Goal: Find specific page/section: Find specific page/section

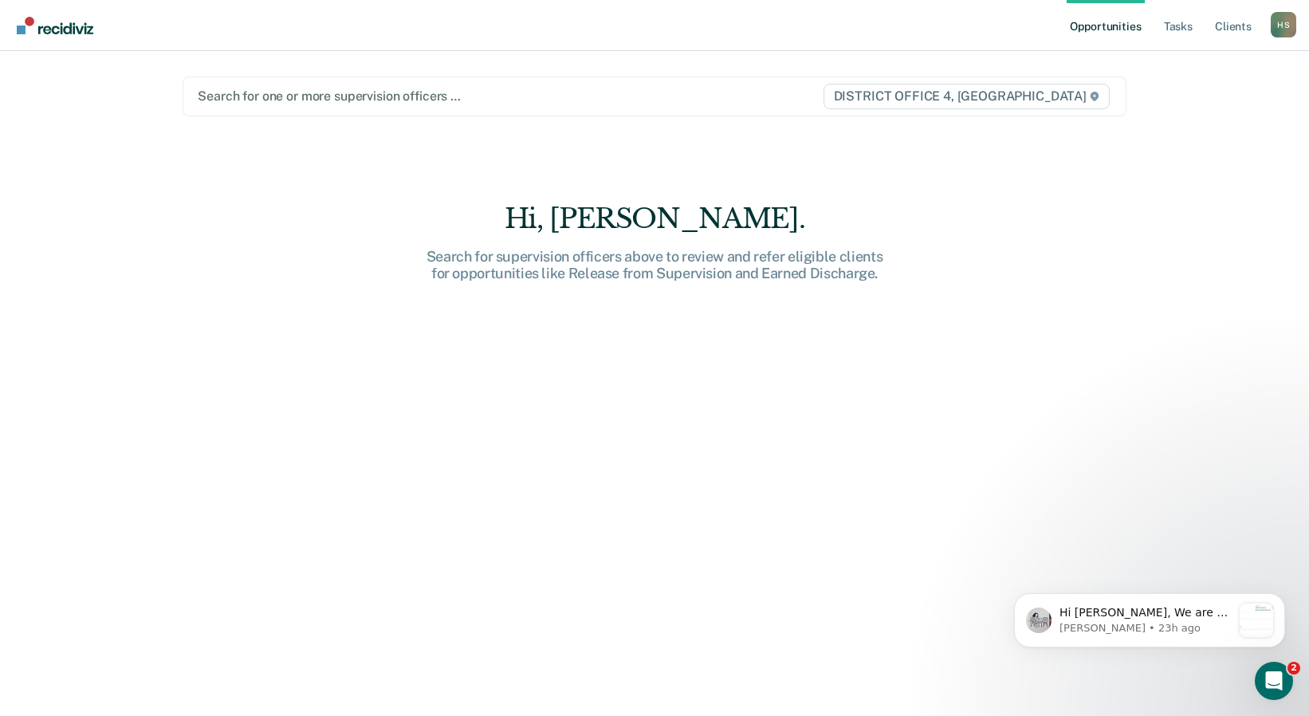
click at [299, 100] on div at bounding box center [509, 96] width 623 height 18
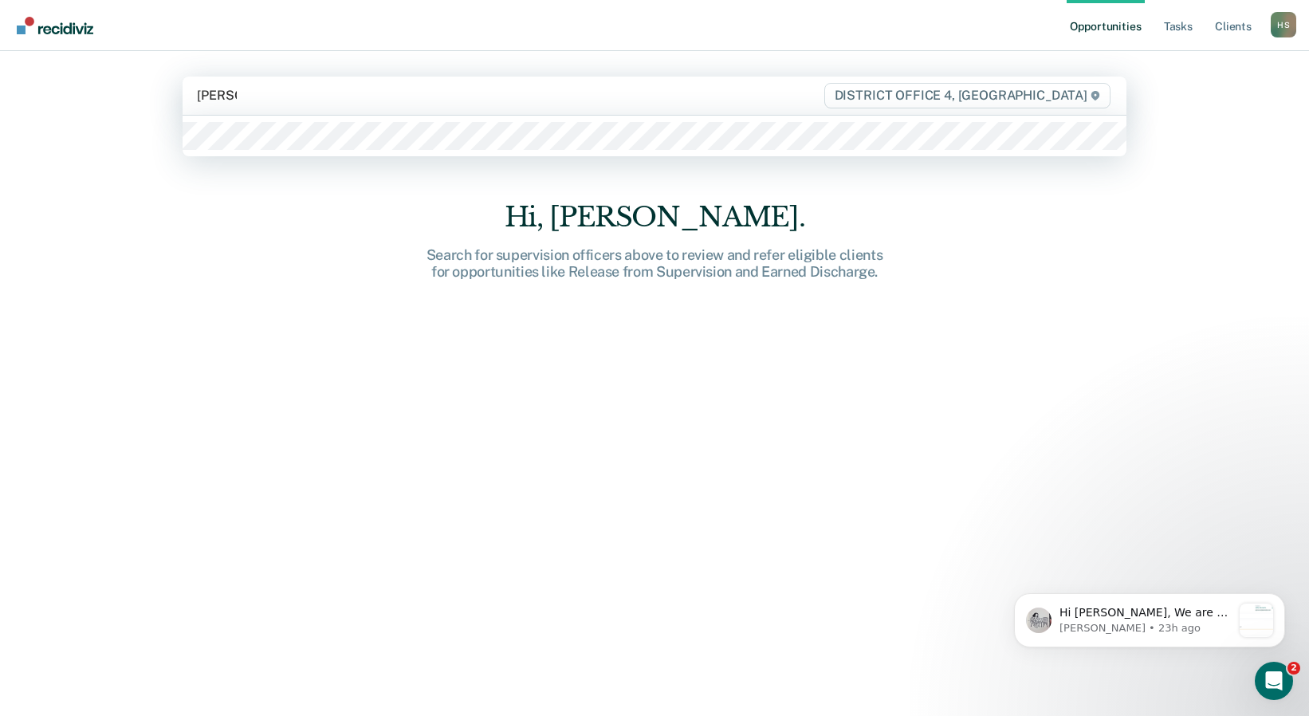
type input "[PERSON_NAME]"
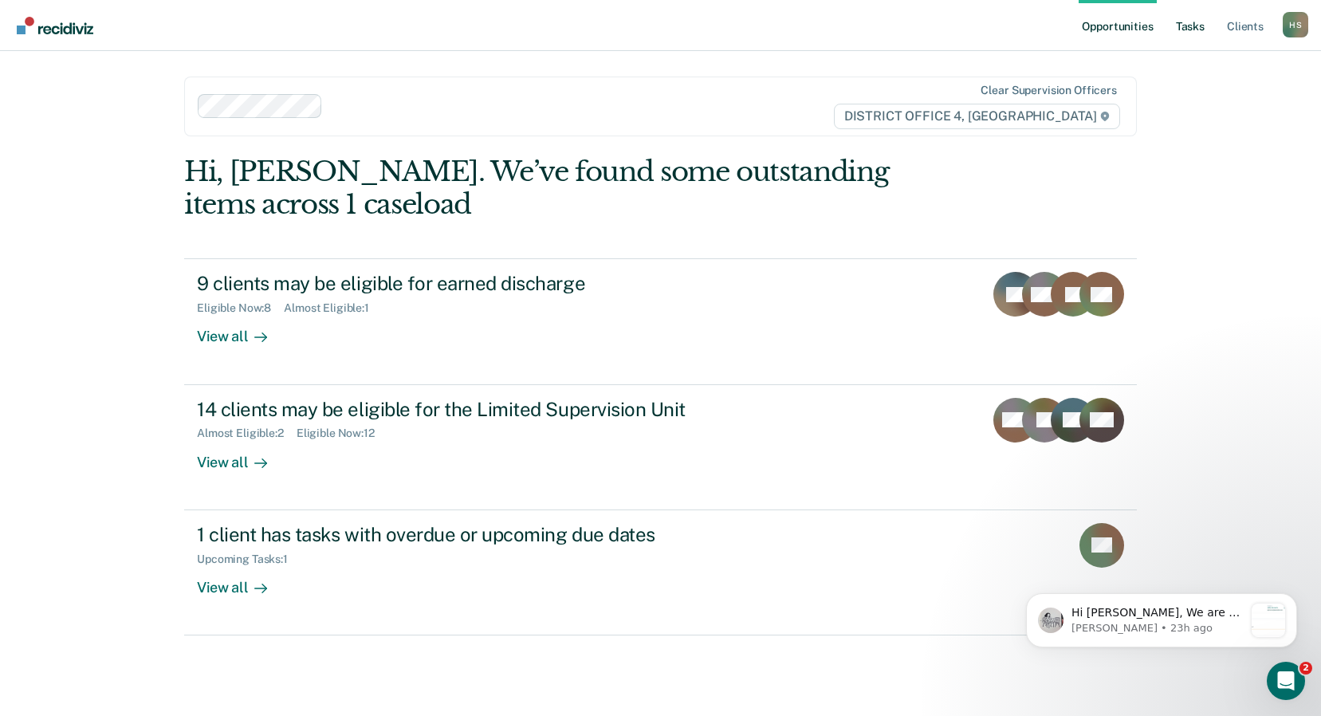
click at [1185, 25] on link "Tasks" at bounding box center [1190, 25] width 35 height 51
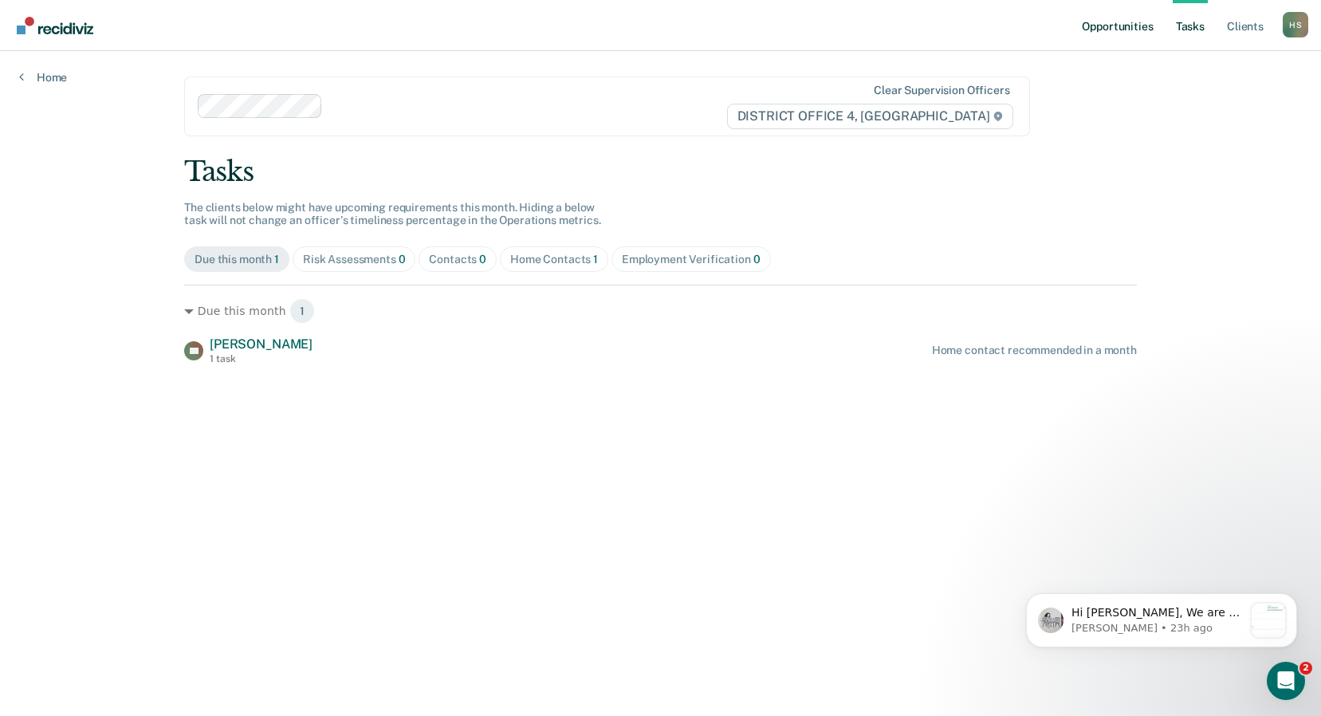
click at [1116, 28] on link "Opportunities" at bounding box center [1116, 25] width 77 height 51
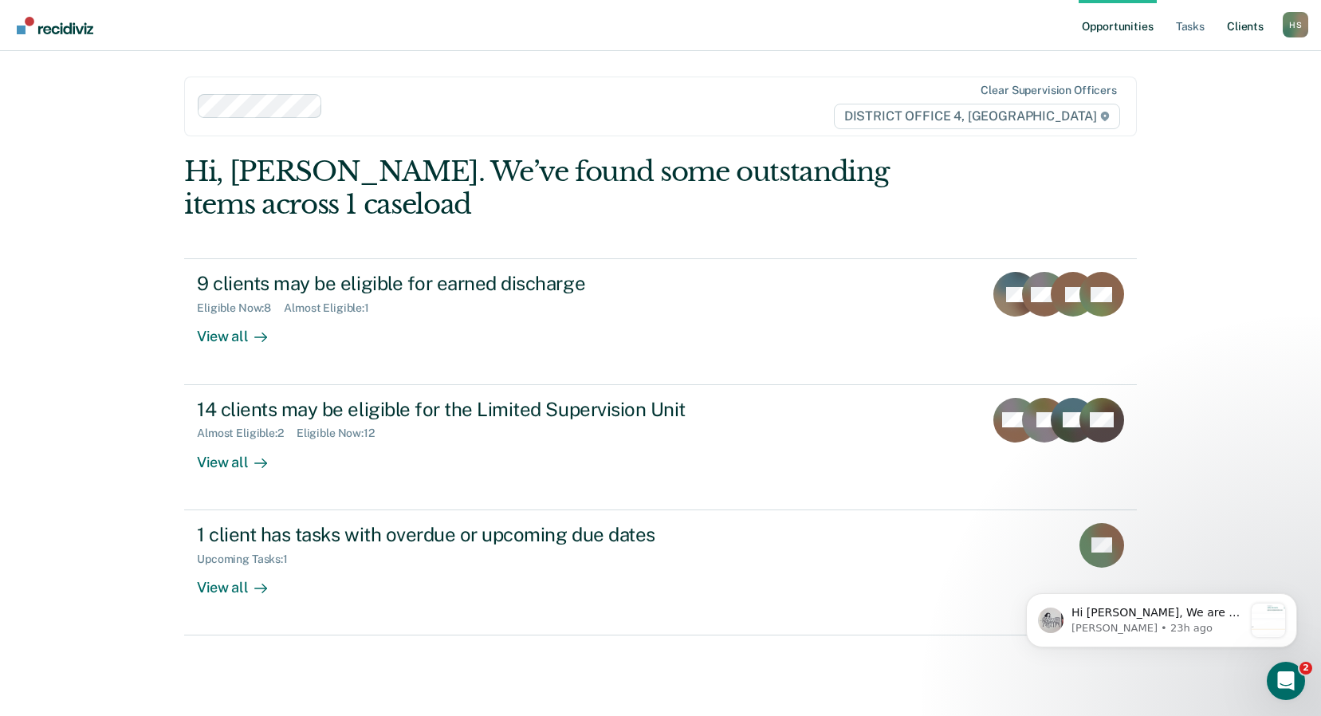
click at [1239, 29] on link "Client s" at bounding box center [1245, 25] width 43 height 51
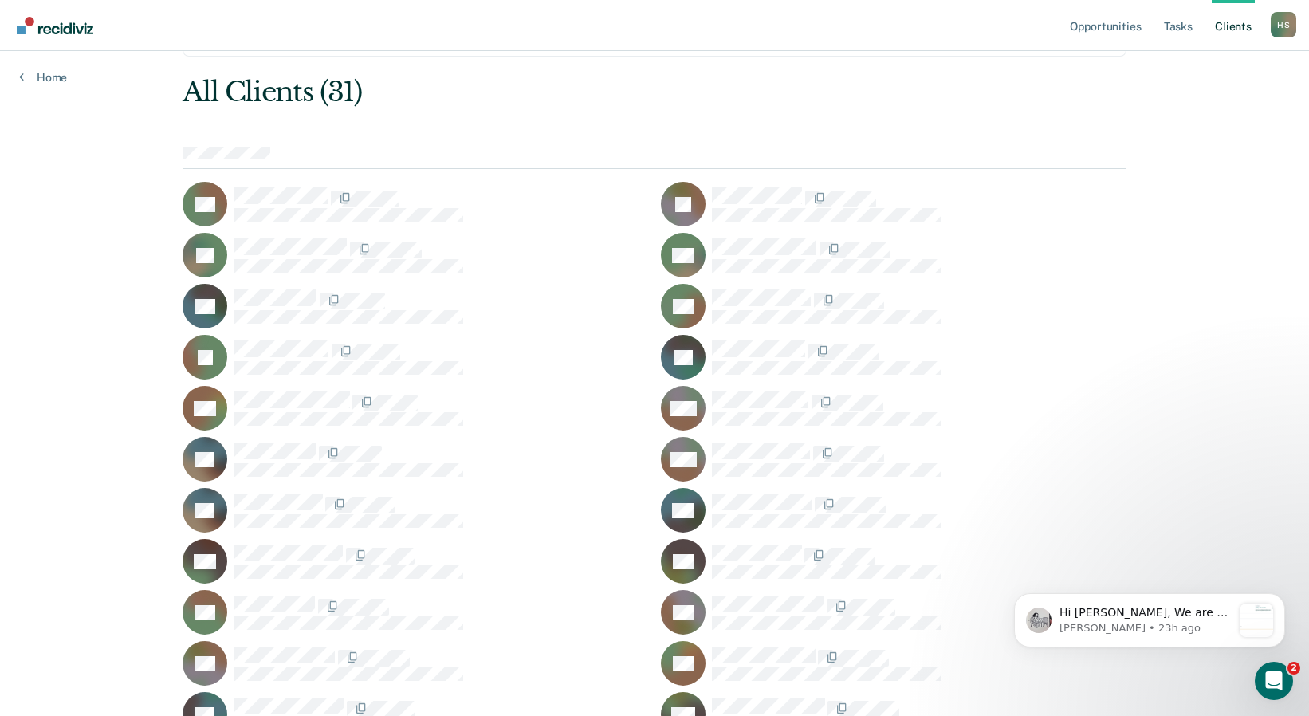
scroll to position [159, 0]
